Goal: Task Accomplishment & Management: Manage account settings

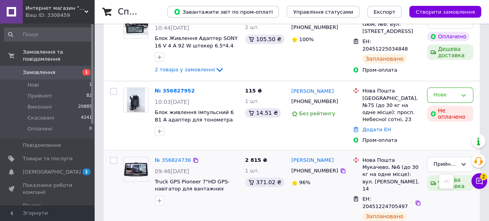
scroll to position [340, 0]
click at [77, 80] on li "Нові 1" at bounding box center [48, 85] width 97 height 11
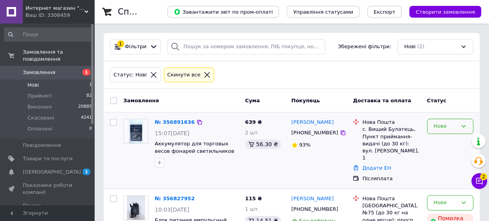
click at [446, 126] on div "Нове" at bounding box center [445, 126] width 24 height 8
click at [444, 143] on li "Прийнято" at bounding box center [450, 143] width 46 height 15
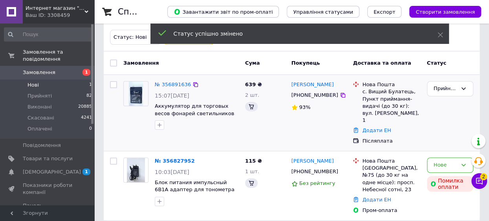
scroll to position [38, 0]
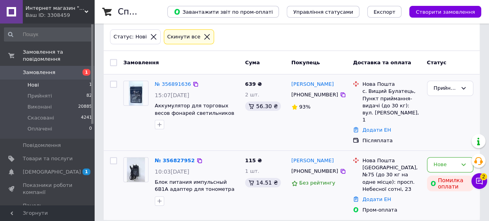
click at [134, 167] on img at bounding box center [136, 170] width 18 height 24
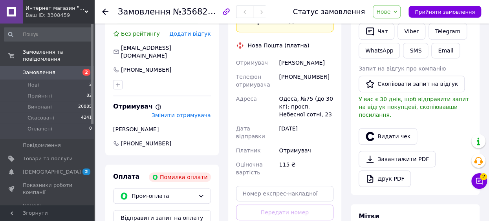
scroll to position [196, 0]
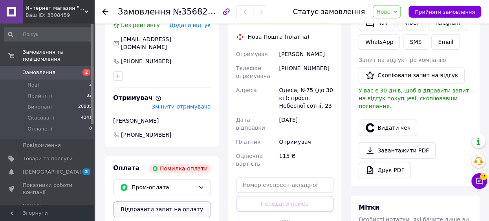
click at [178, 202] on button "Відправити запит на оплату" at bounding box center [162, 210] width 98 height 16
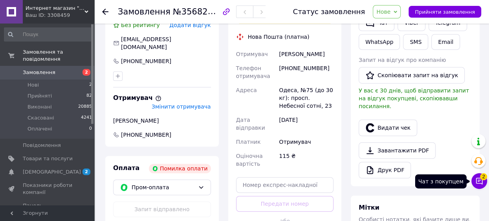
click at [480, 179] on icon at bounding box center [479, 181] width 8 height 8
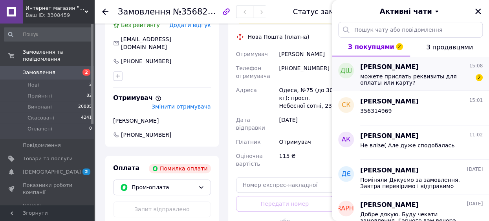
click at [437, 84] on span "можете прислать реквизиты для оплаты или карту?" at bounding box center [415, 79] width 111 height 13
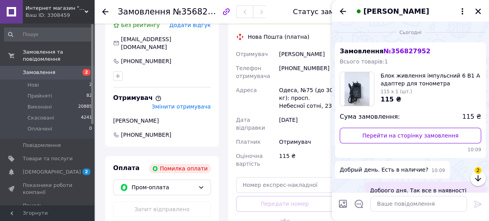
scroll to position [102, 0]
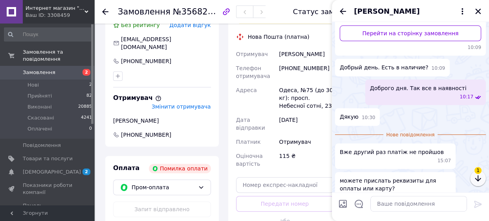
click at [479, 175] on icon "button" at bounding box center [477, 178] width 9 height 9
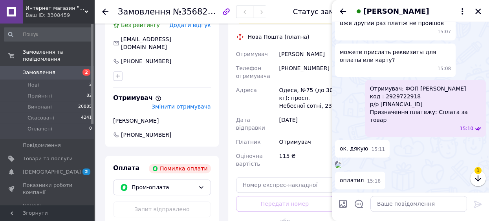
scroll to position [286, 0]
click at [341, 162] on img at bounding box center [338, 165] width 6 height 6
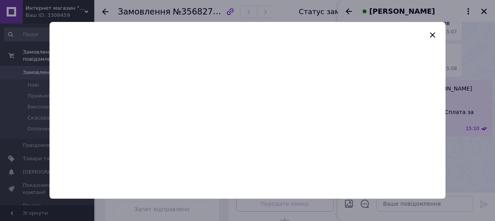
click at [247, 112] on img at bounding box center [244, 106] width 672 height 253
click at [435, 34] on icon "button" at bounding box center [431, 34] width 9 height 9
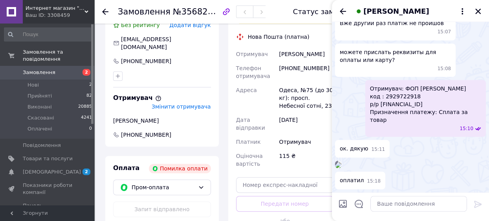
click at [341, 162] on img at bounding box center [338, 165] width 6 height 6
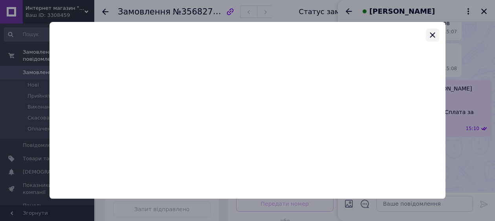
click at [432, 36] on icon "button" at bounding box center [431, 35] width 5 height 5
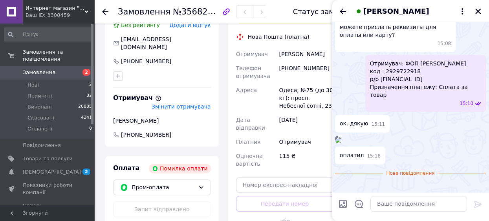
scroll to position [379, 0]
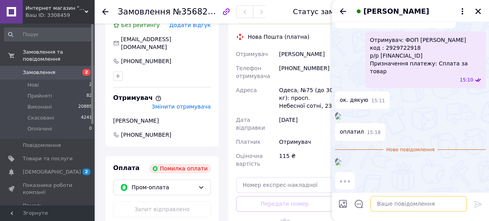
click at [389, 206] on textarea at bounding box center [418, 204] width 97 height 16
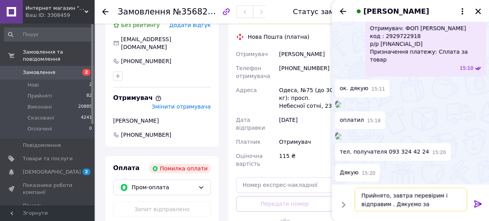
type textarea "Прийнято, завтра перевірим і відправим . Дякуємо за замовлення"
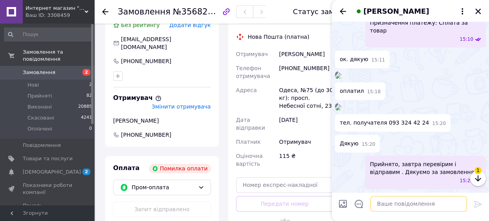
scroll to position [443, 0]
click at [479, 12] on icon "Закрити" at bounding box center [477, 11] width 7 height 7
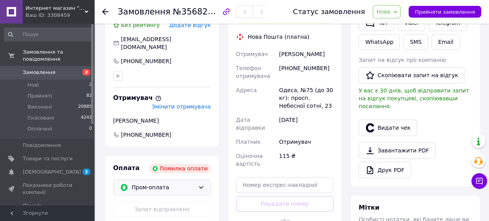
click at [203, 185] on icon at bounding box center [201, 188] width 6 height 6
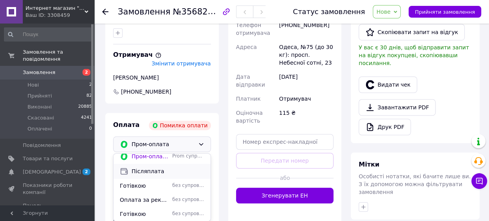
scroll to position [244, 0]
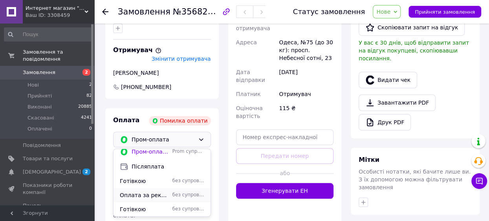
click at [164, 192] on span "Оплата за реквізитами" at bounding box center [144, 196] width 49 height 8
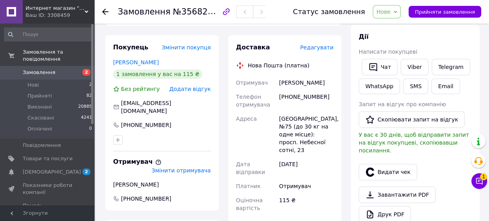
scroll to position [121, 0]
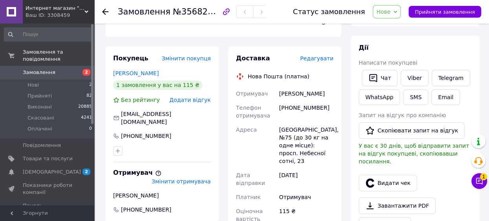
click at [400, 11] on span "Нове" at bounding box center [387, 11] width 28 height 13
click at [395, 25] on li "Прийнято" at bounding box center [391, 28] width 36 height 12
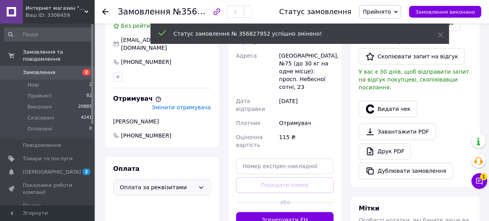
scroll to position [196, 0]
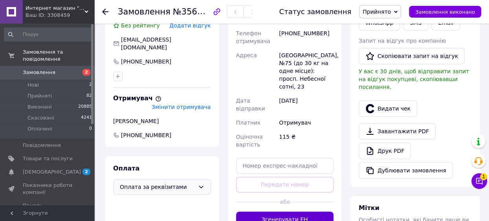
click at [272, 212] on button "Згенерувати ЕН" at bounding box center [285, 220] width 98 height 16
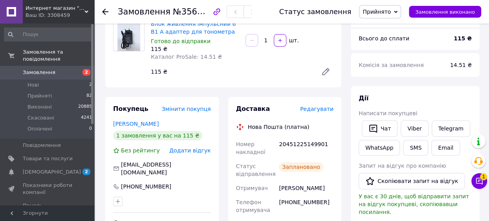
scroll to position [72, 0]
